Goal: Information Seeking & Learning: Learn about a topic

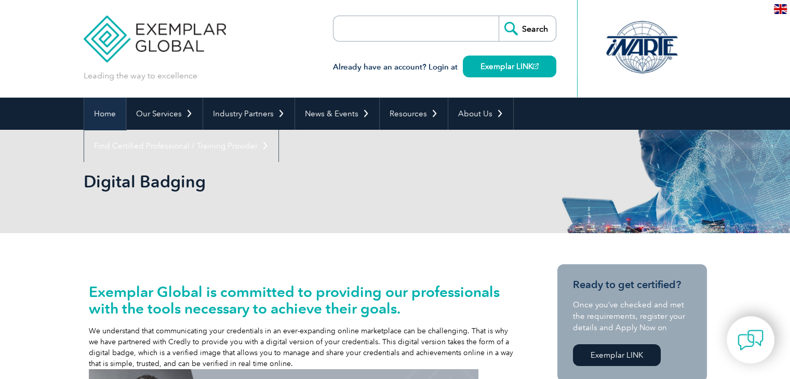
click at [113, 115] on link "Home" at bounding box center [105, 114] width 42 height 32
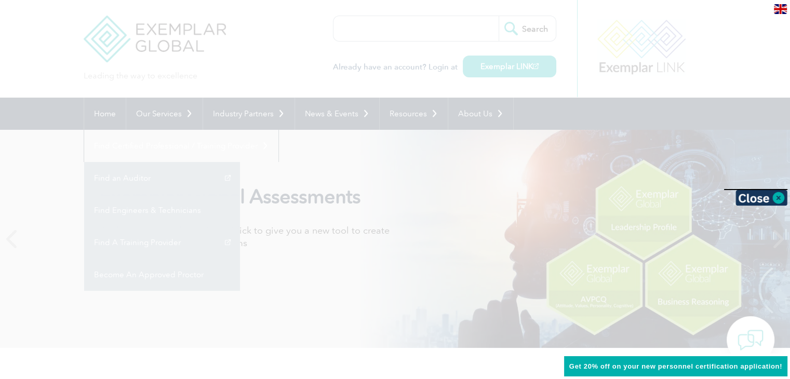
drag, startPoint x: 362, startPoint y: 181, endPoint x: 365, endPoint y: 172, distance: 9.7
click at [365, 172] on div at bounding box center [395, 189] width 790 height 379
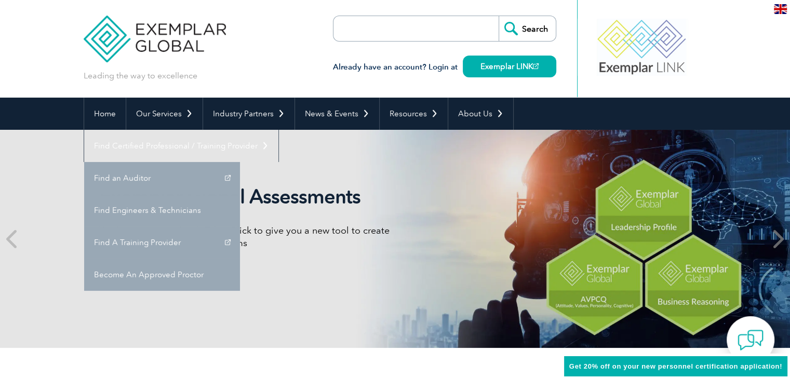
click at [781, 239] on icon at bounding box center [777, 239] width 13 height 0
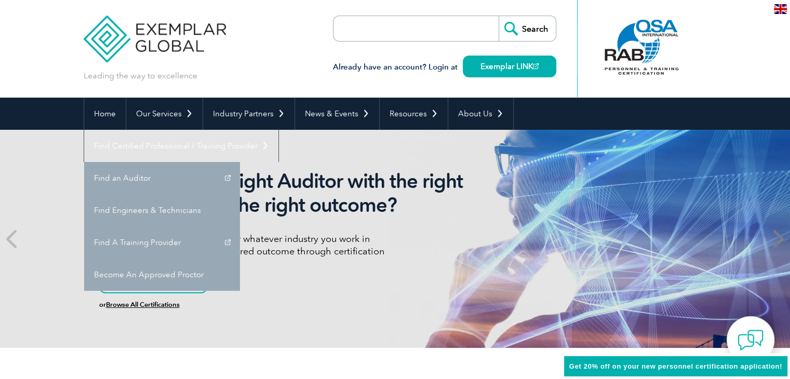
click at [781, 239] on icon at bounding box center [777, 239] width 13 height 0
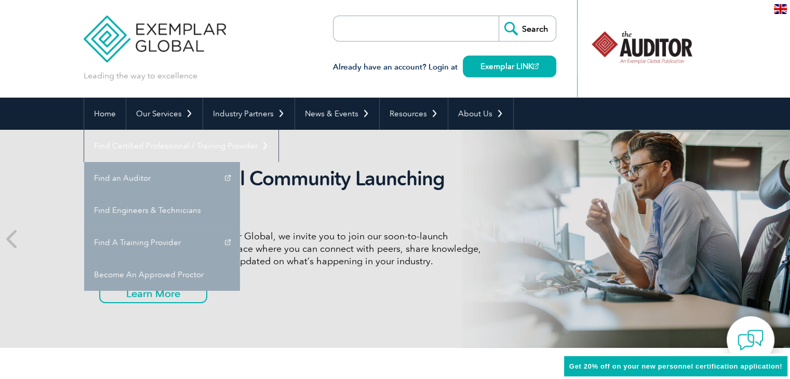
click at [781, 239] on icon at bounding box center [777, 239] width 13 height 0
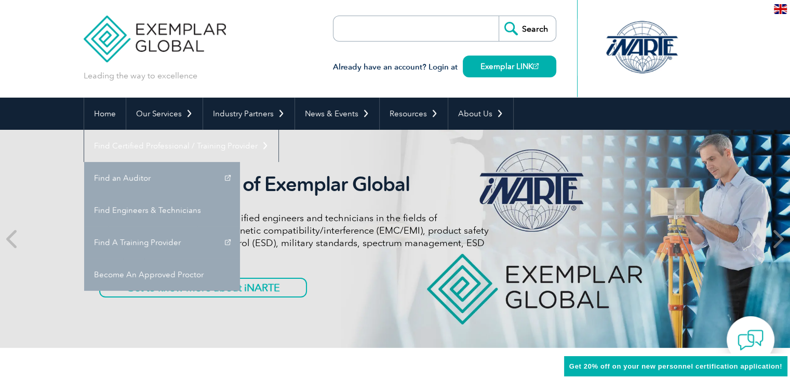
click at [781, 239] on icon at bounding box center [777, 239] width 13 height 0
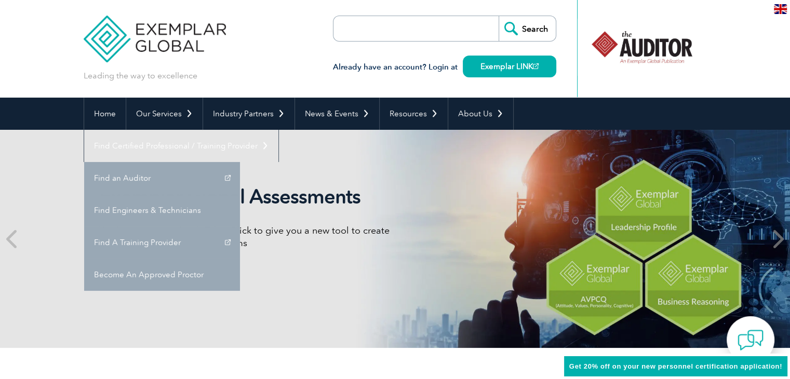
click at [781, 239] on icon at bounding box center [777, 239] width 13 height 0
